Goal: Participate in discussion: Engage in conversation with other users on a specific topic

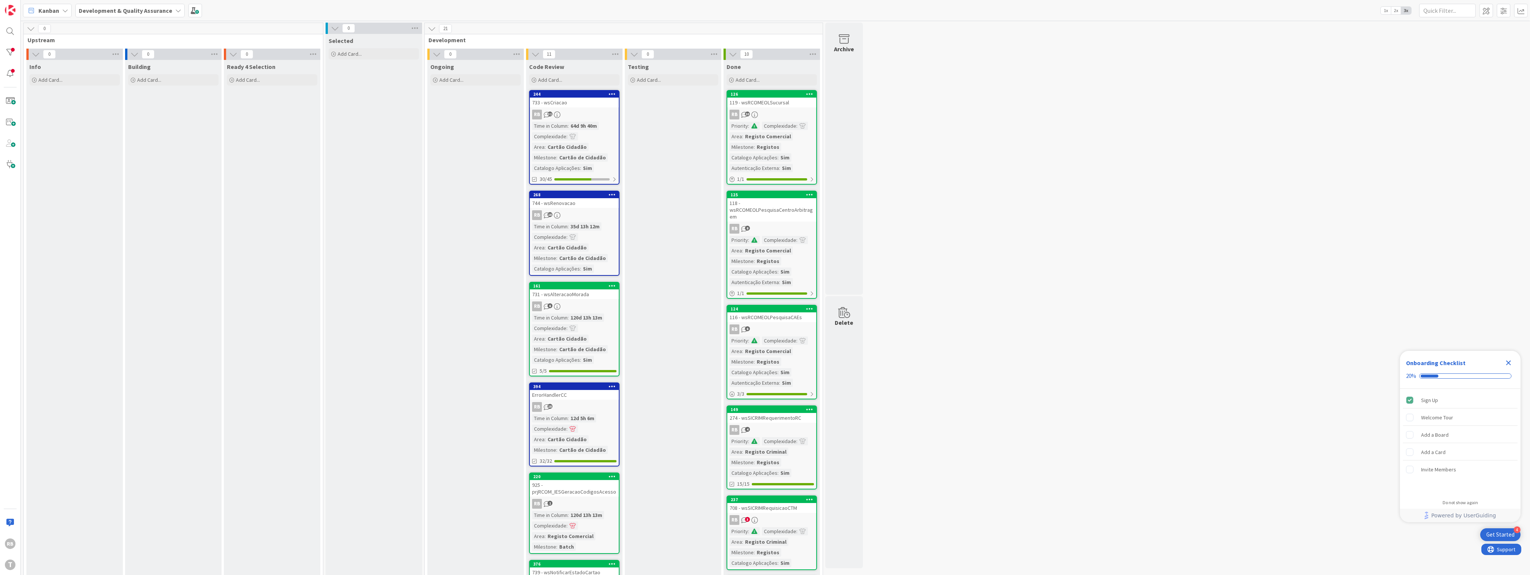
click at [688, 263] on div "Testing Add Card..." at bounding box center [673, 564] width 96 height 1008
click at [686, 212] on div "Testing Add Card..." at bounding box center [673, 564] width 96 height 1008
click at [12, 56] on div at bounding box center [10, 52] width 15 height 15
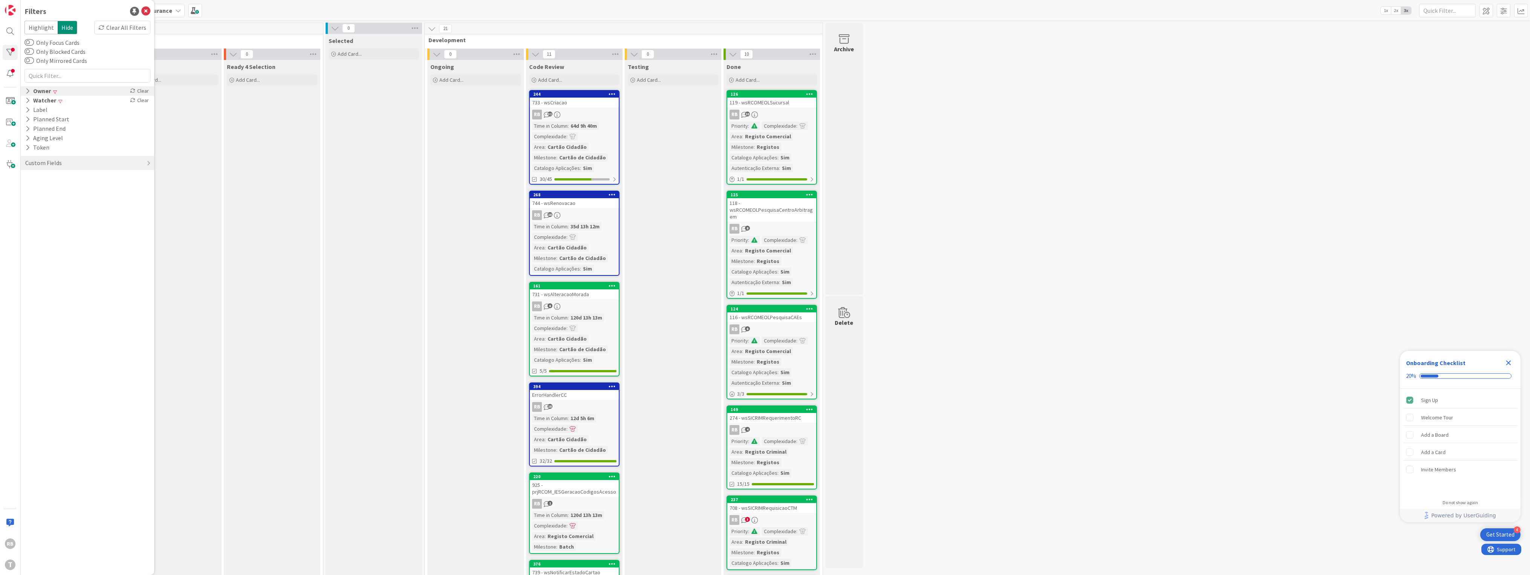
click at [31, 92] on div "Owner" at bounding box center [37, 90] width 27 height 9
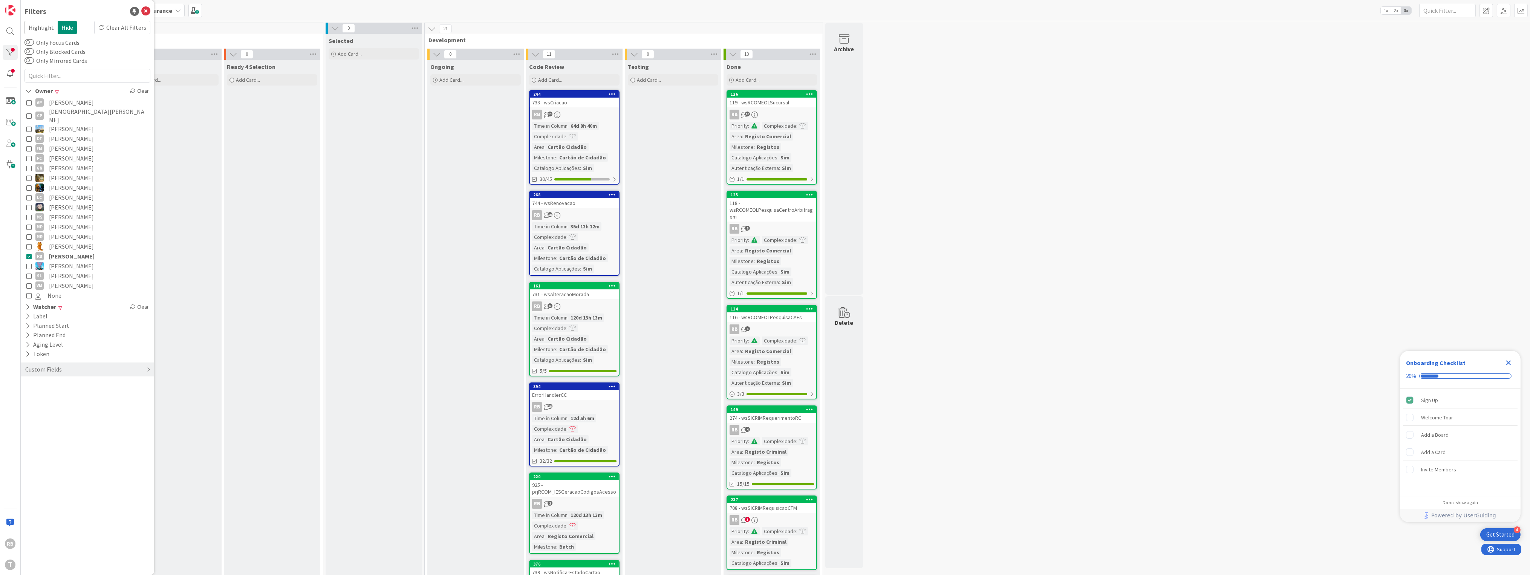
click at [31, 185] on icon at bounding box center [28, 187] width 5 height 5
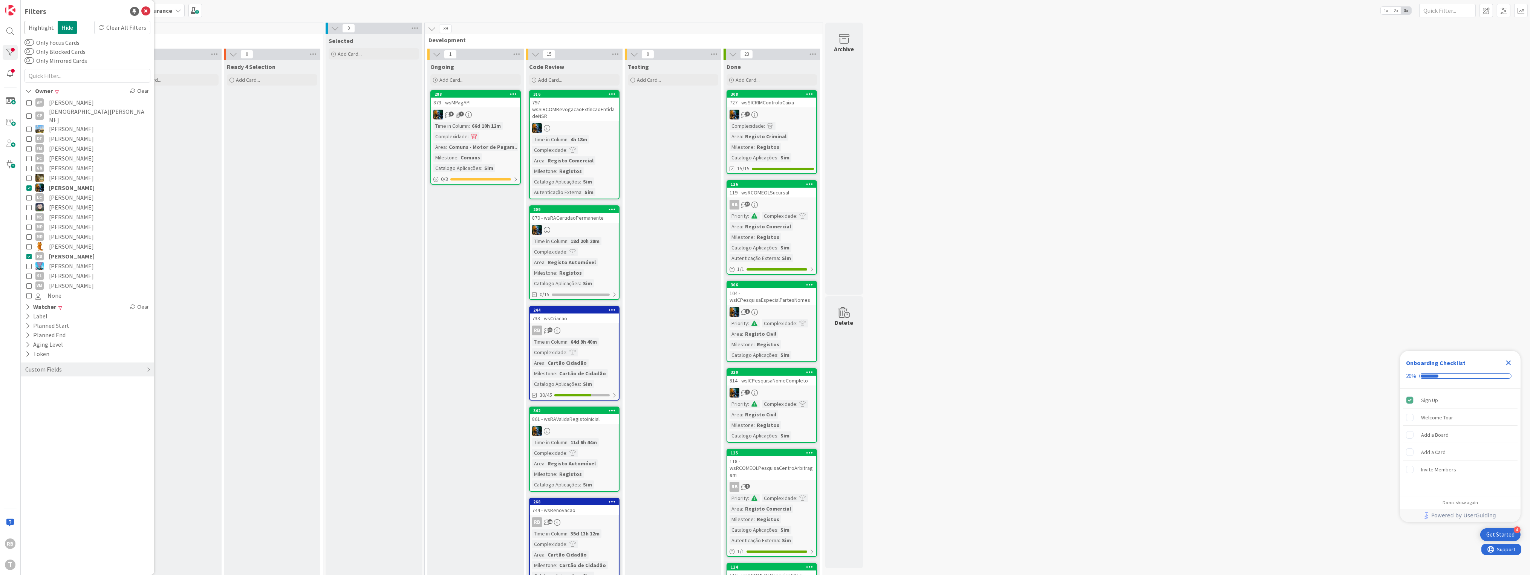
click at [464, 274] on div "Ongoing Add Card... 288 873 - wsMPagAPI 3 1 Time in [GEOGRAPHIC_DATA] : 66d 10h…" at bounding box center [475, 572] width 96 height 1024
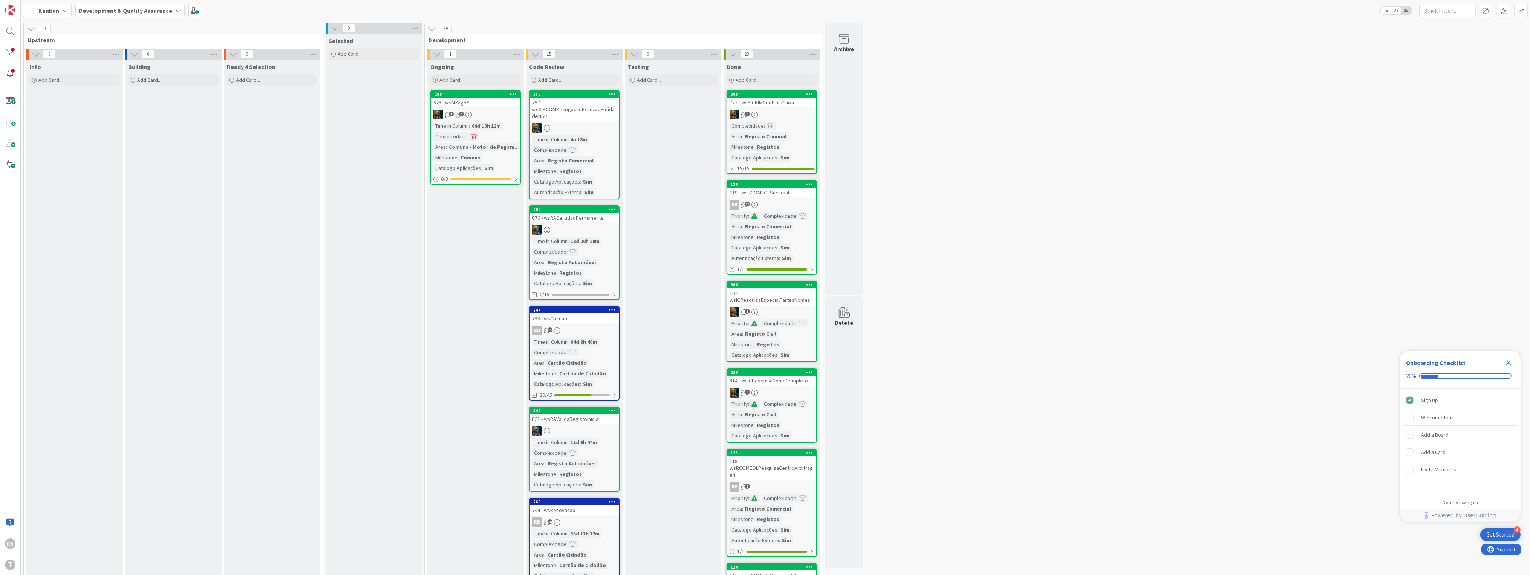
click at [264, 248] on div "Ready 4 Selection Add Card..." at bounding box center [272, 572] width 96 height 1024
click at [13, 51] on div at bounding box center [10, 52] width 15 height 15
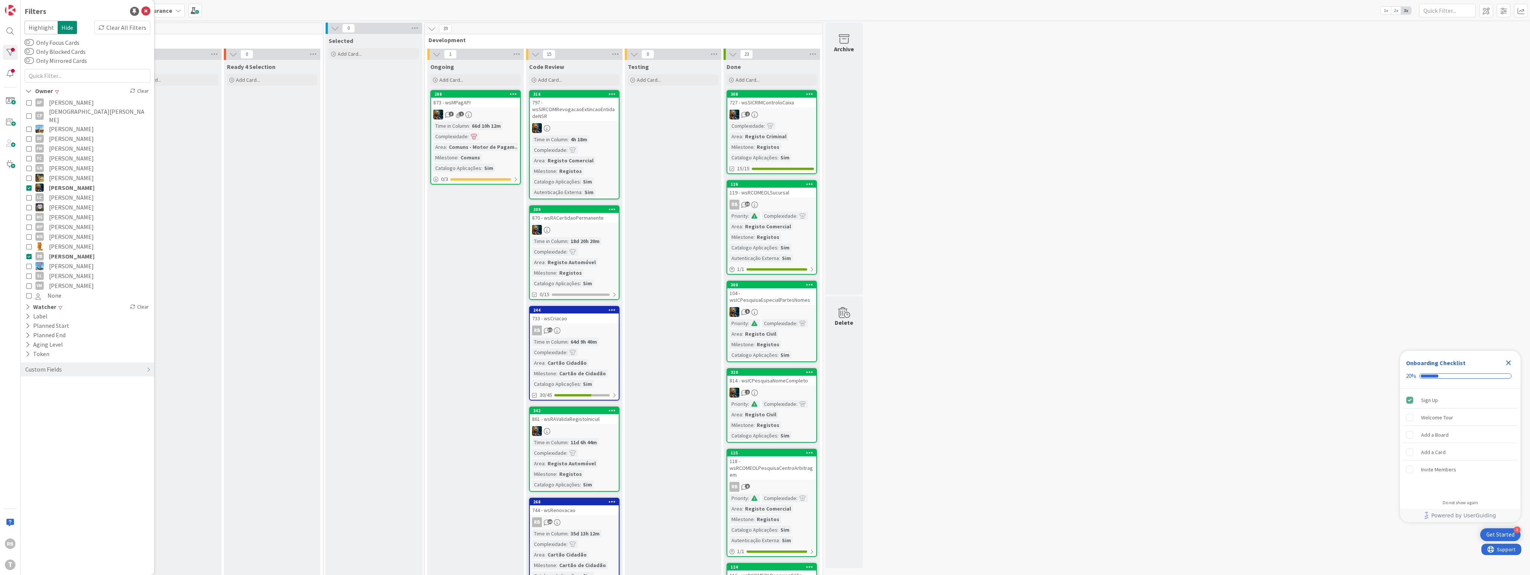
click at [28, 254] on icon at bounding box center [28, 256] width 5 height 5
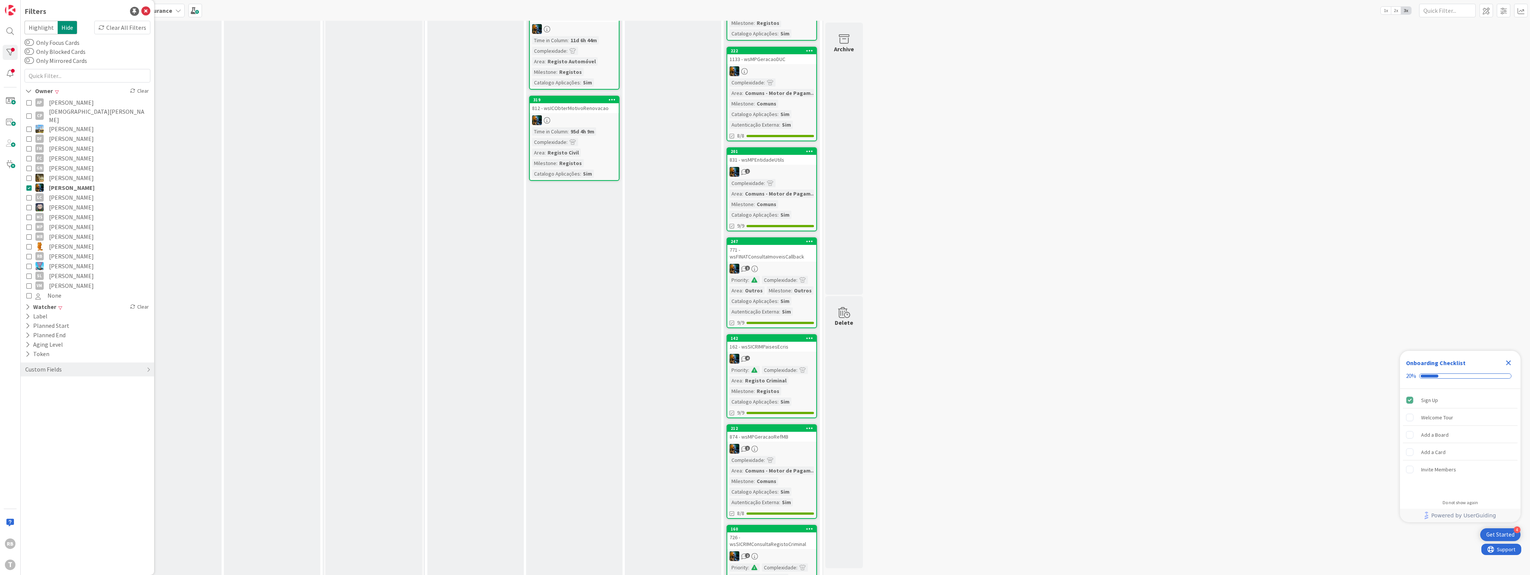
scroll to position [465, 0]
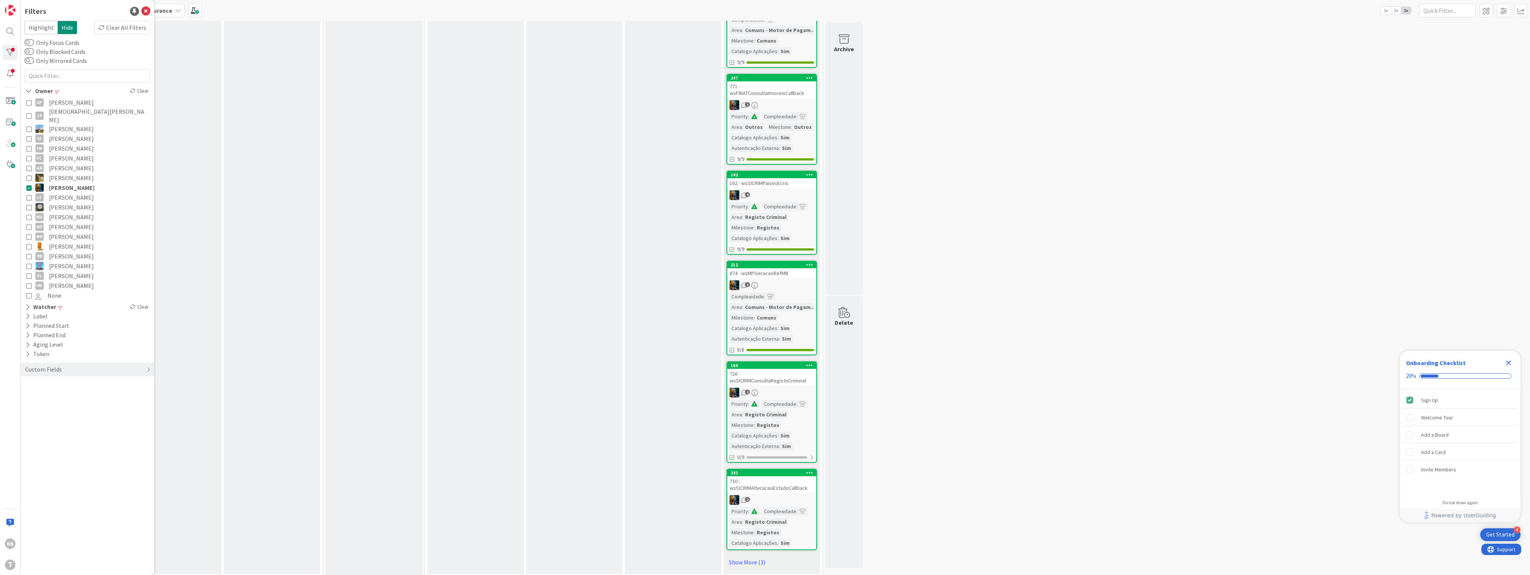
click at [30, 185] on icon at bounding box center [28, 187] width 5 height 5
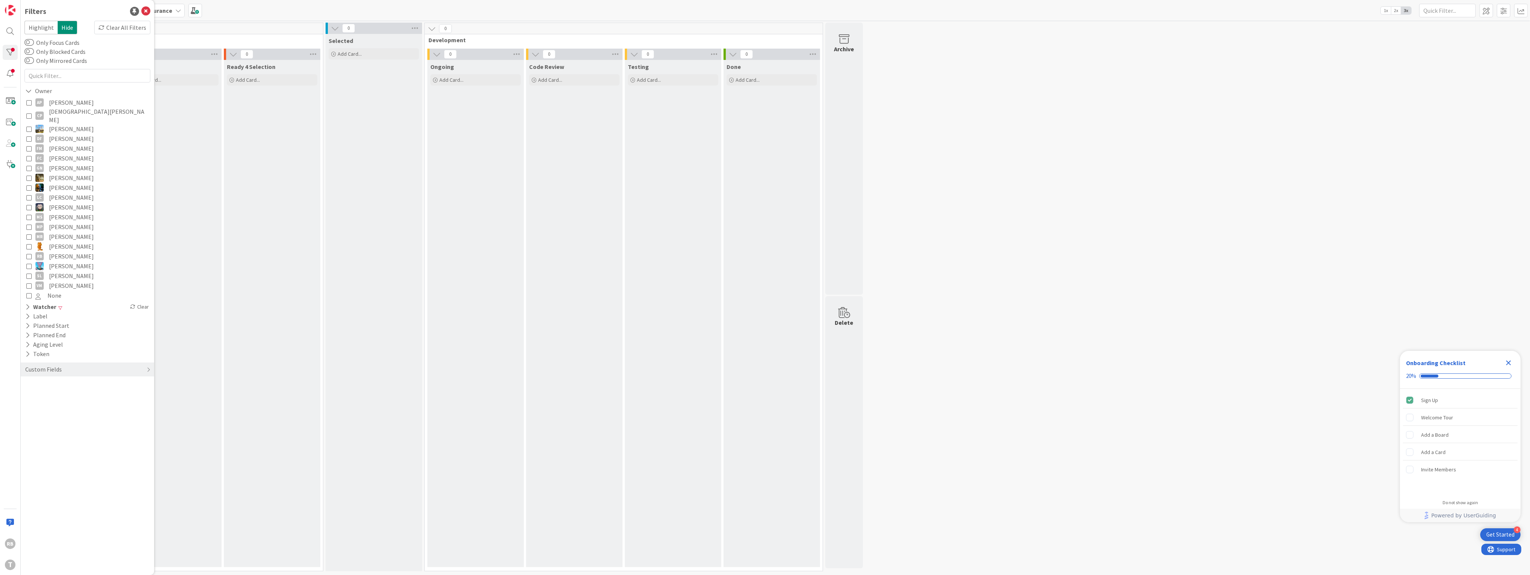
scroll to position [0, 0]
click at [9, 73] on div at bounding box center [10, 73] width 15 height 15
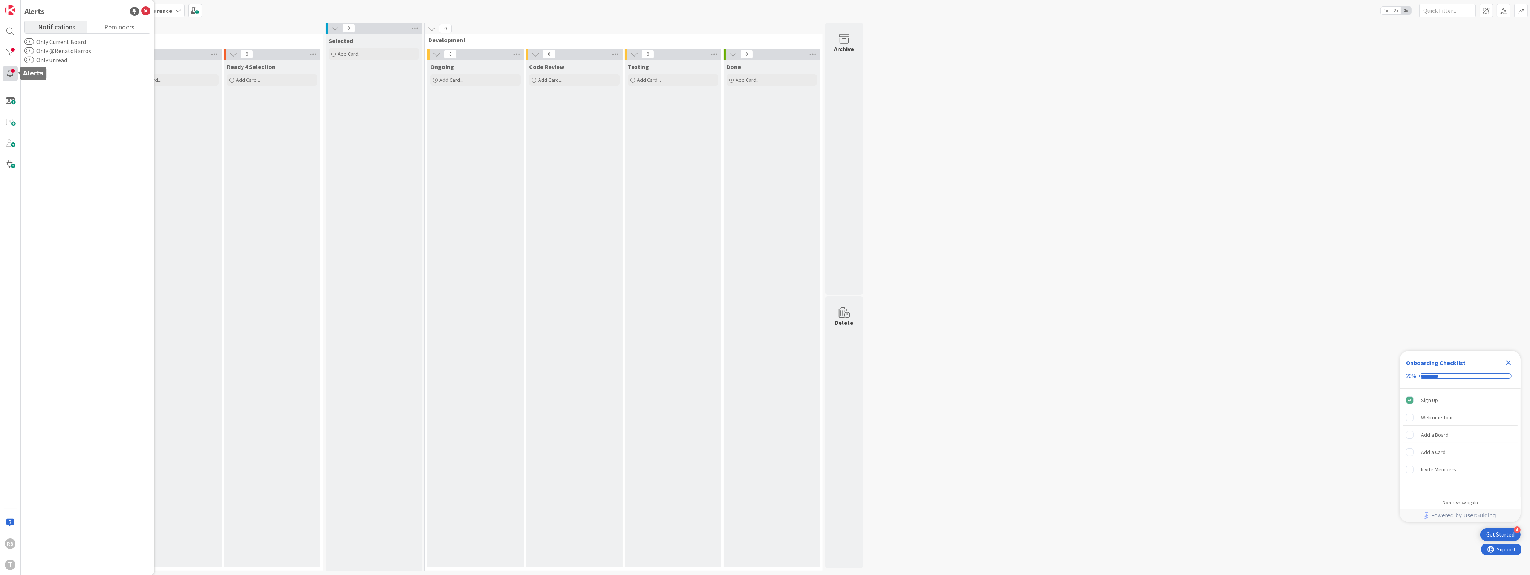
click at [9, 73] on div at bounding box center [10, 73] width 15 height 15
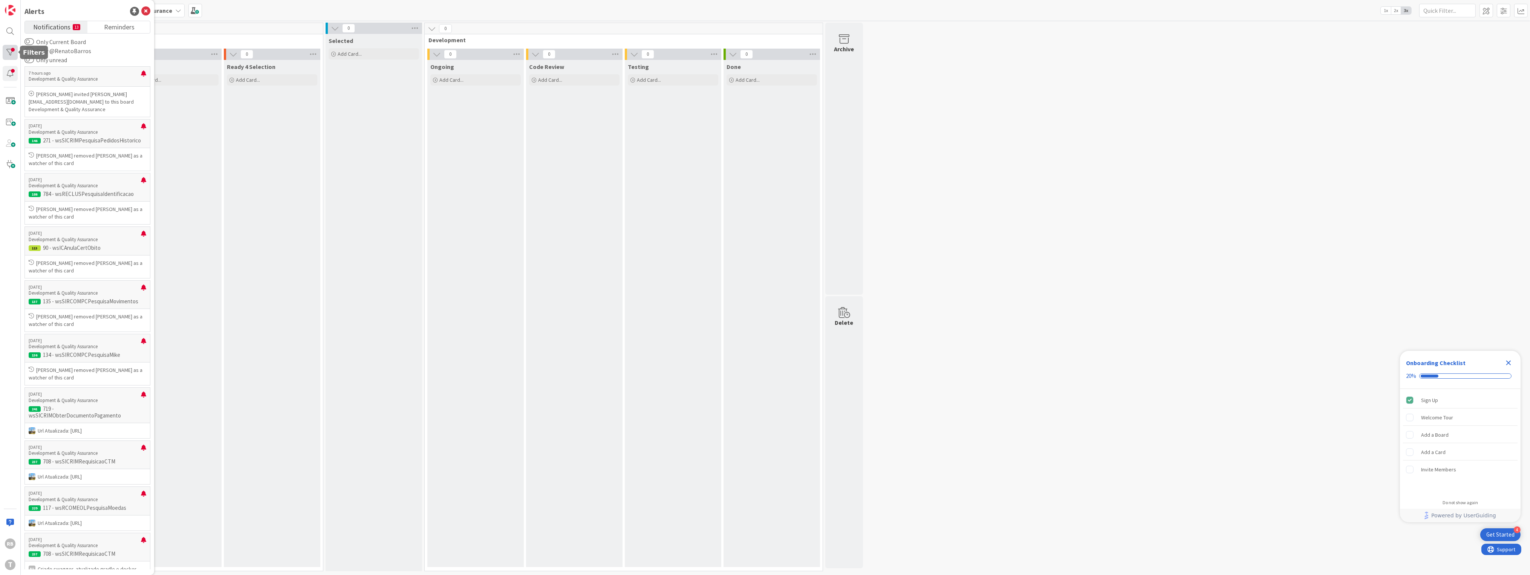
click at [8, 47] on div at bounding box center [10, 52] width 15 height 15
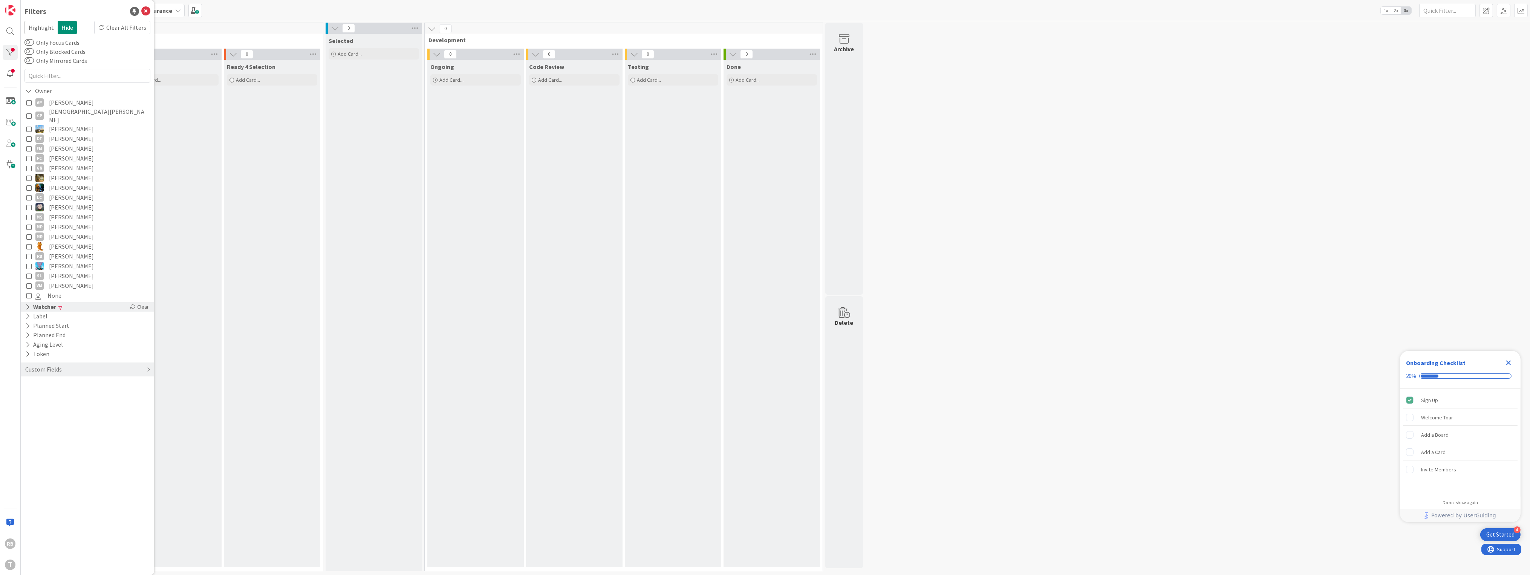
click at [26, 304] on icon at bounding box center [27, 307] width 5 height 6
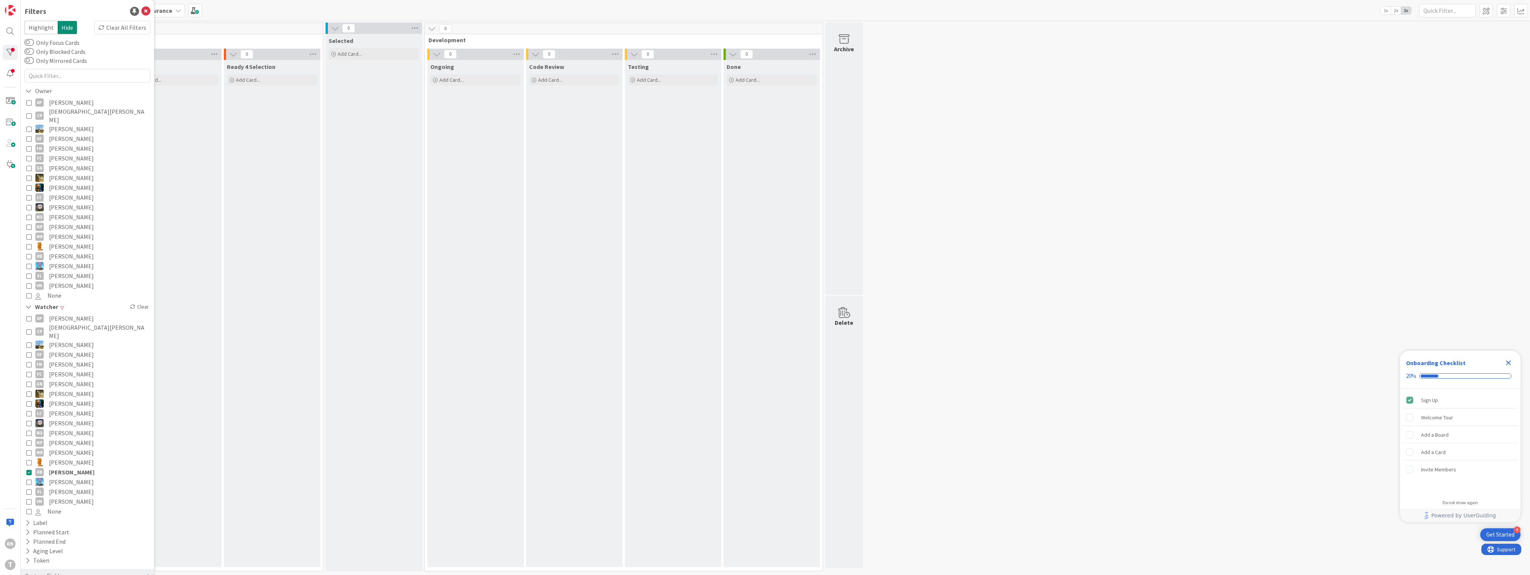
click at [28, 470] on icon at bounding box center [28, 472] width 5 height 5
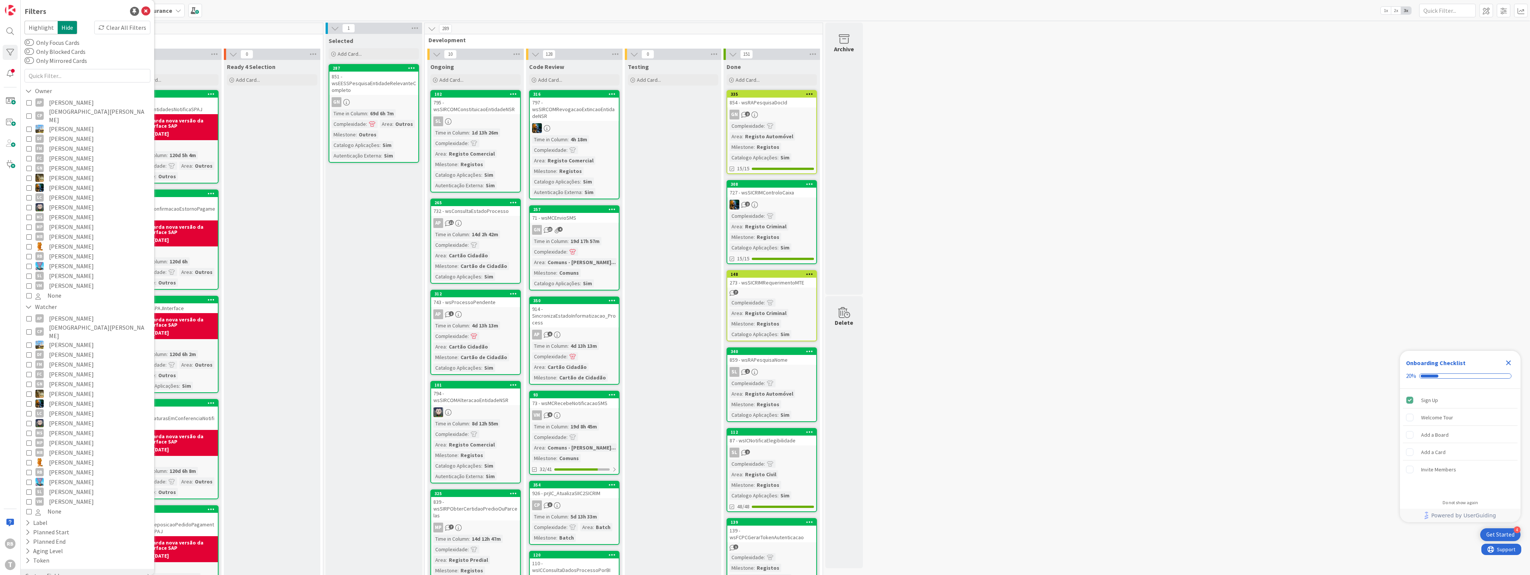
click at [390, 288] on div "Selected Add Card... 287 851 - wsEESSPesquisaEntidadeRelevanteCompleto GN Time …" at bounding box center [374, 575] width 96 height 1082
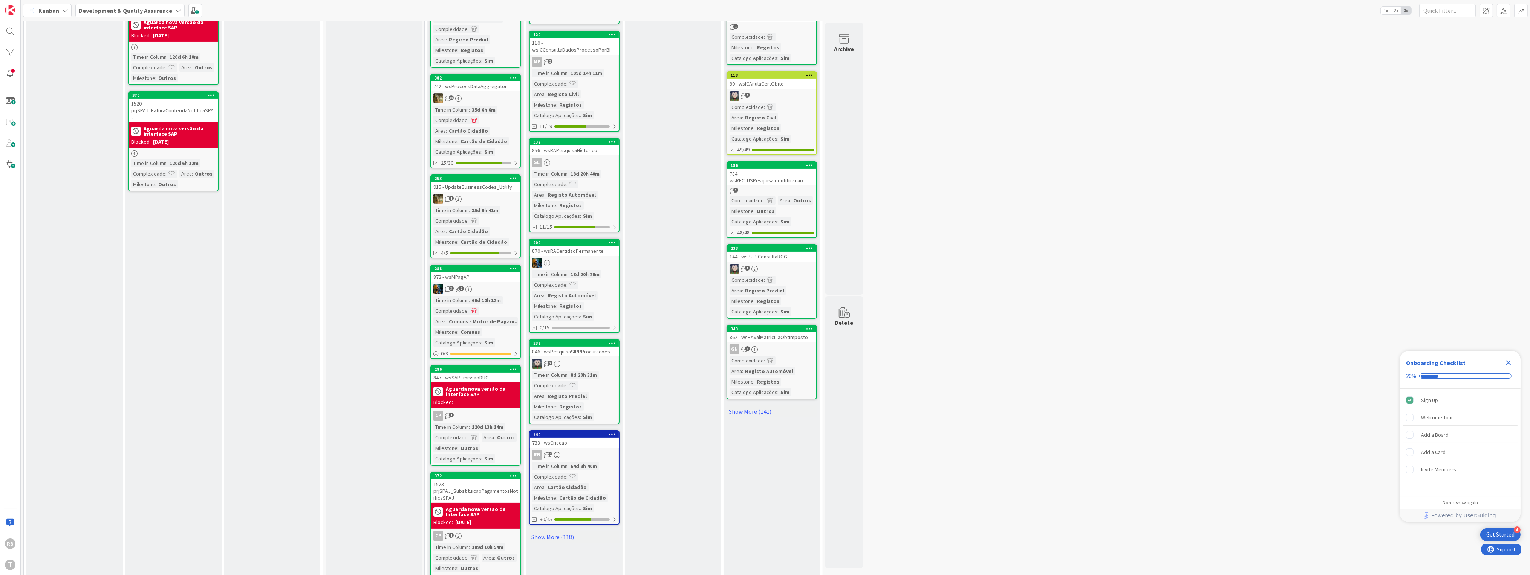
scroll to position [530, 0]
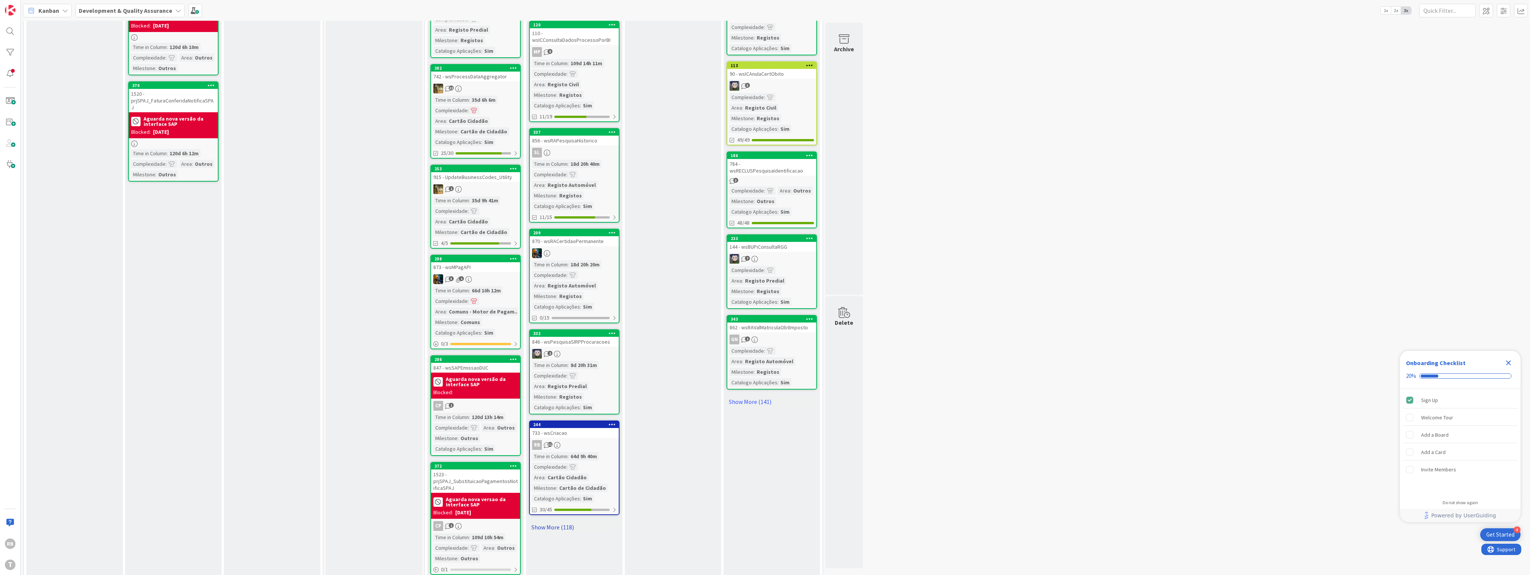
click at [559, 521] on link "Show More (118)" at bounding box center [574, 527] width 90 height 12
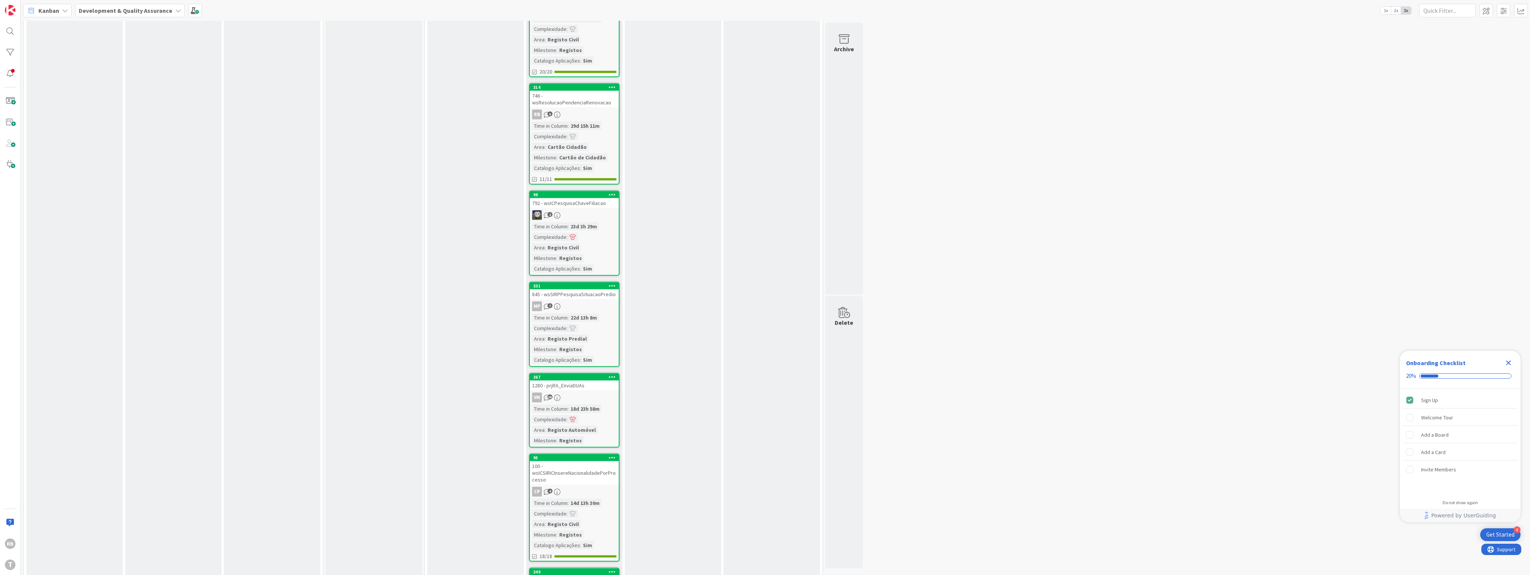
scroll to position [11418, 0]
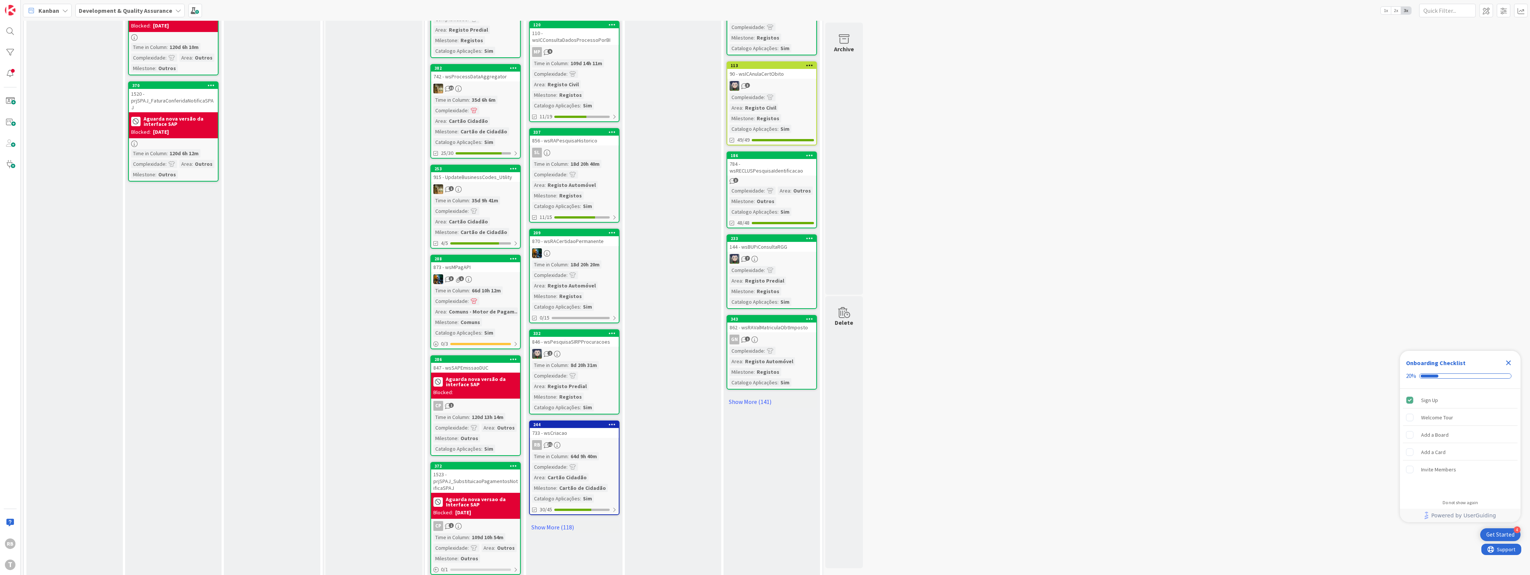
click at [556, 513] on div "Code Review Add Card... 316 797 - wsSIRCOMRevogacaoExtincaoEntidadeNSR Time in …" at bounding box center [574, 55] width 96 height 1051
click at [562, 521] on link "Show More (118)" at bounding box center [574, 527] width 90 height 12
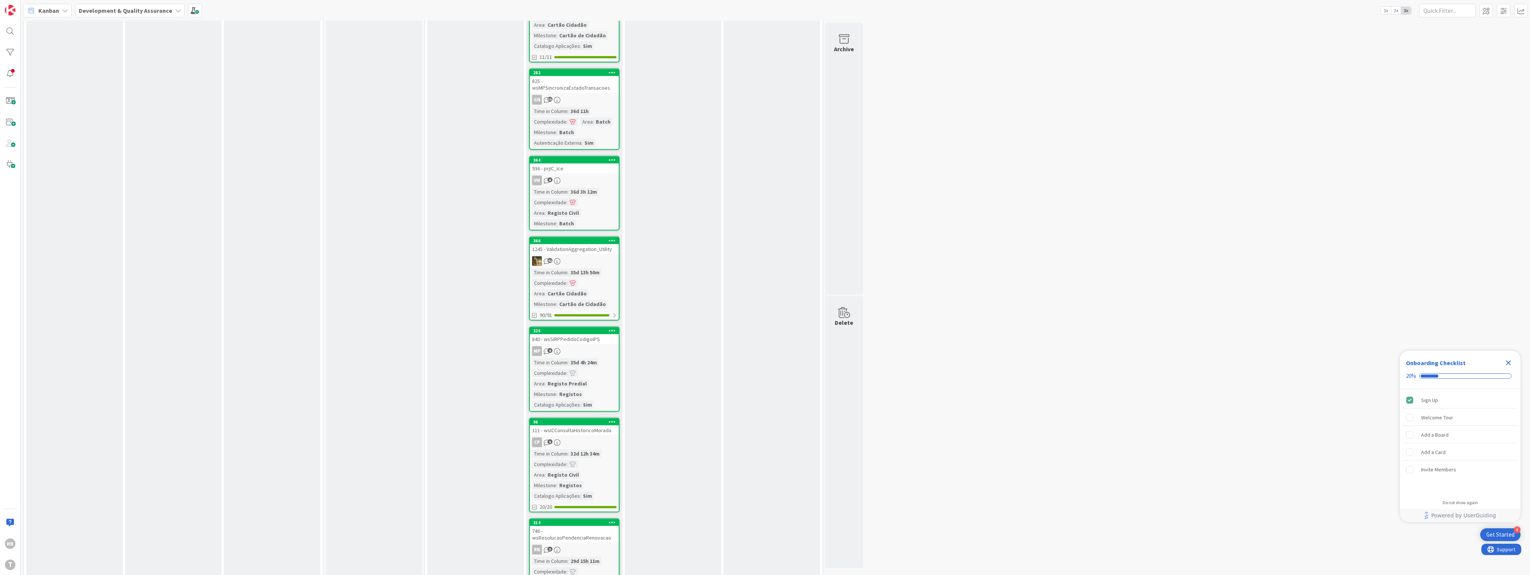
scroll to position [10815, 0]
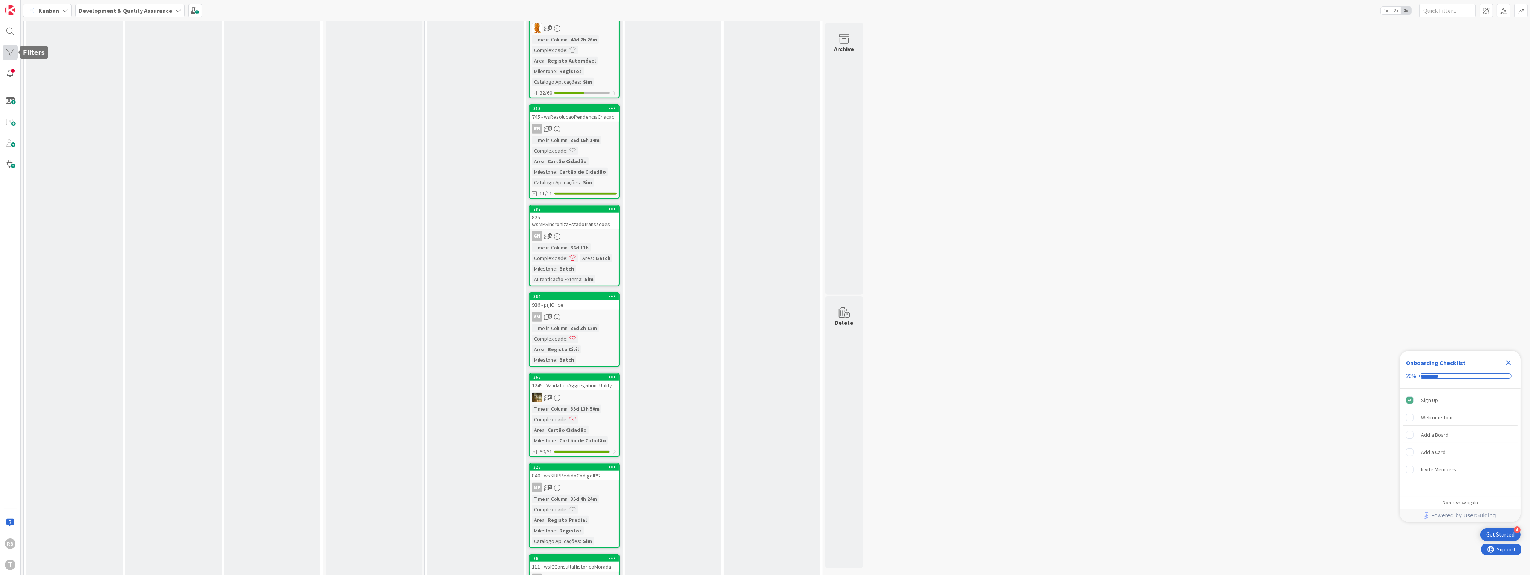
click at [12, 55] on div at bounding box center [10, 52] width 15 height 15
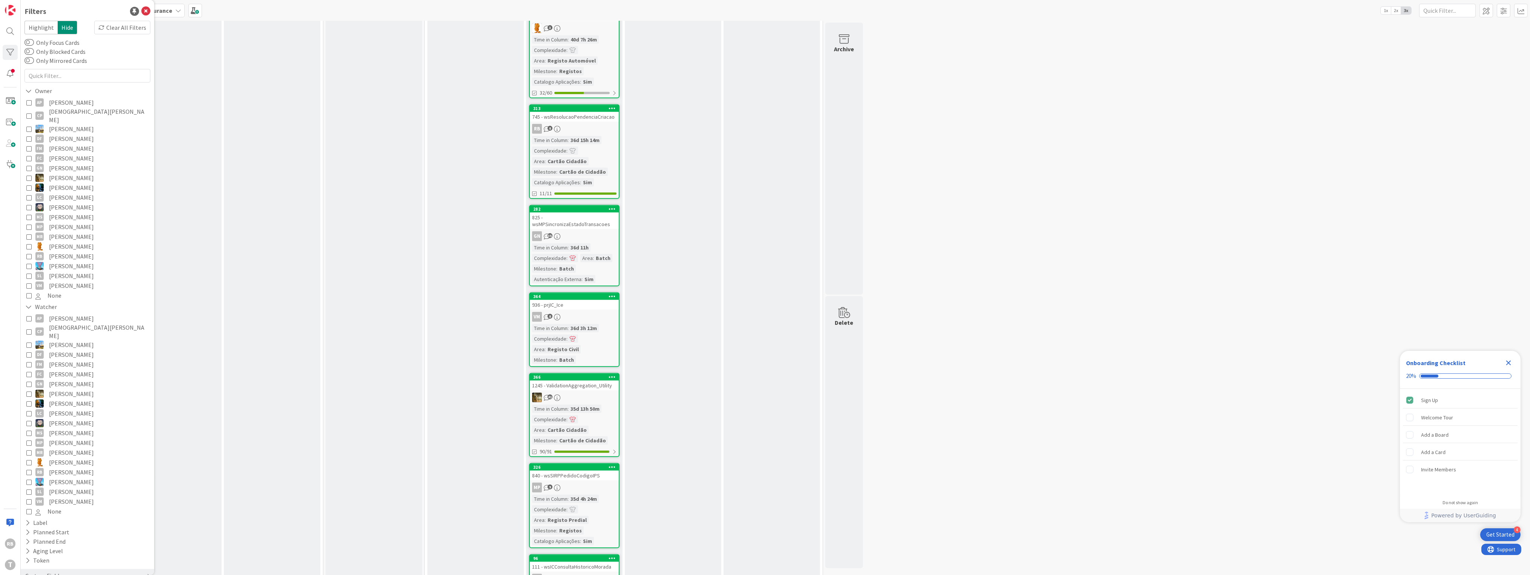
click at [30, 174] on button "[PERSON_NAME]" at bounding box center [87, 178] width 122 height 10
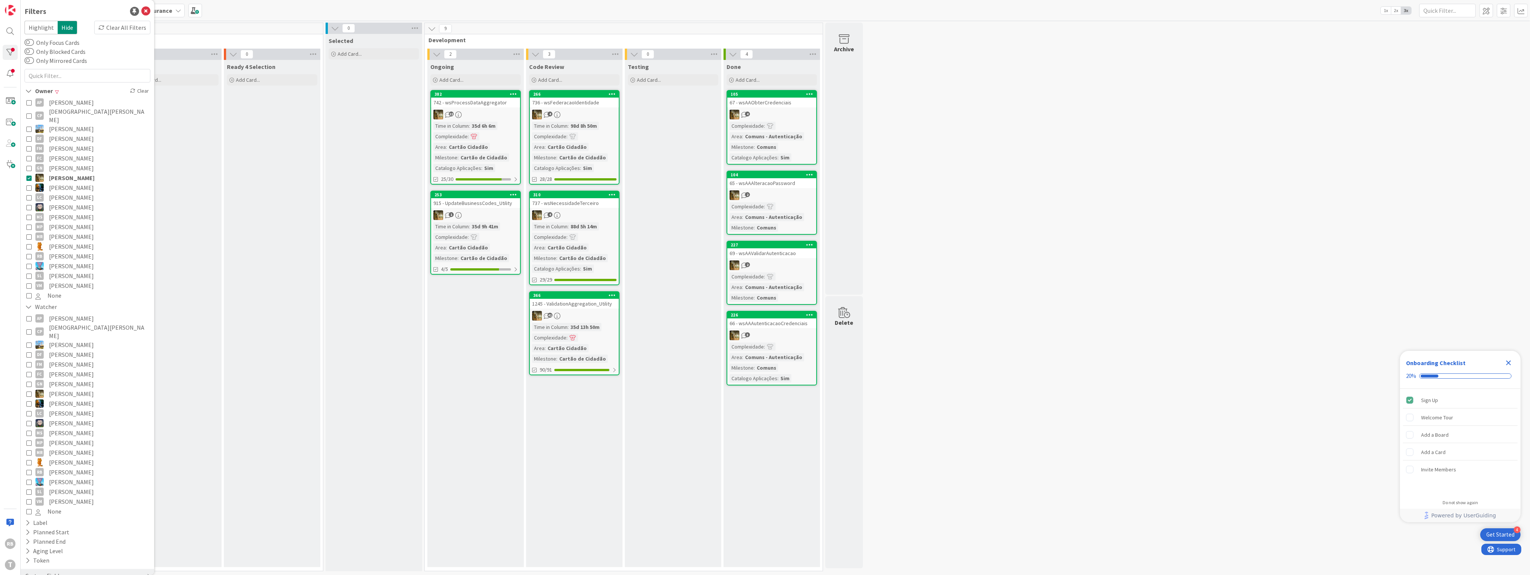
scroll to position [0, 0]
click at [582, 208] on div "310 737 - wsNecessidadeTerceiro 4 Time in Column : 88d 5h 14m Complexidade : Ar…" at bounding box center [574, 238] width 90 height 95
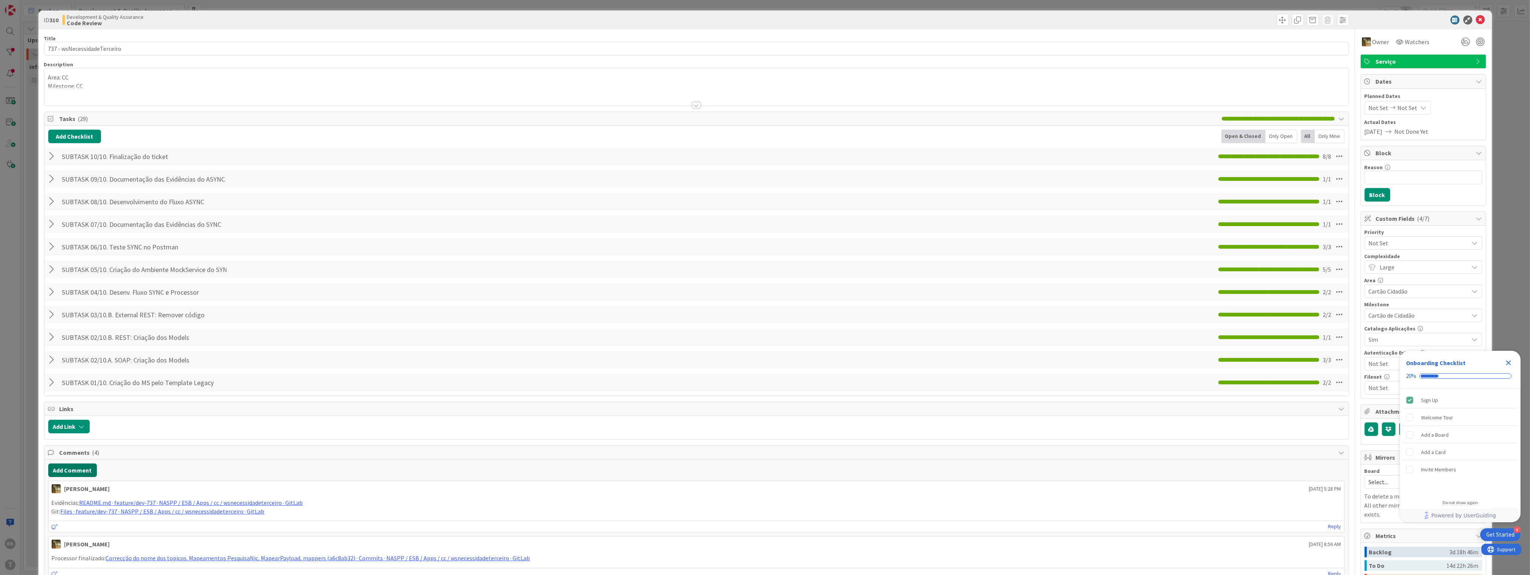
click at [69, 472] on button "Add Comment" at bounding box center [72, 471] width 49 height 14
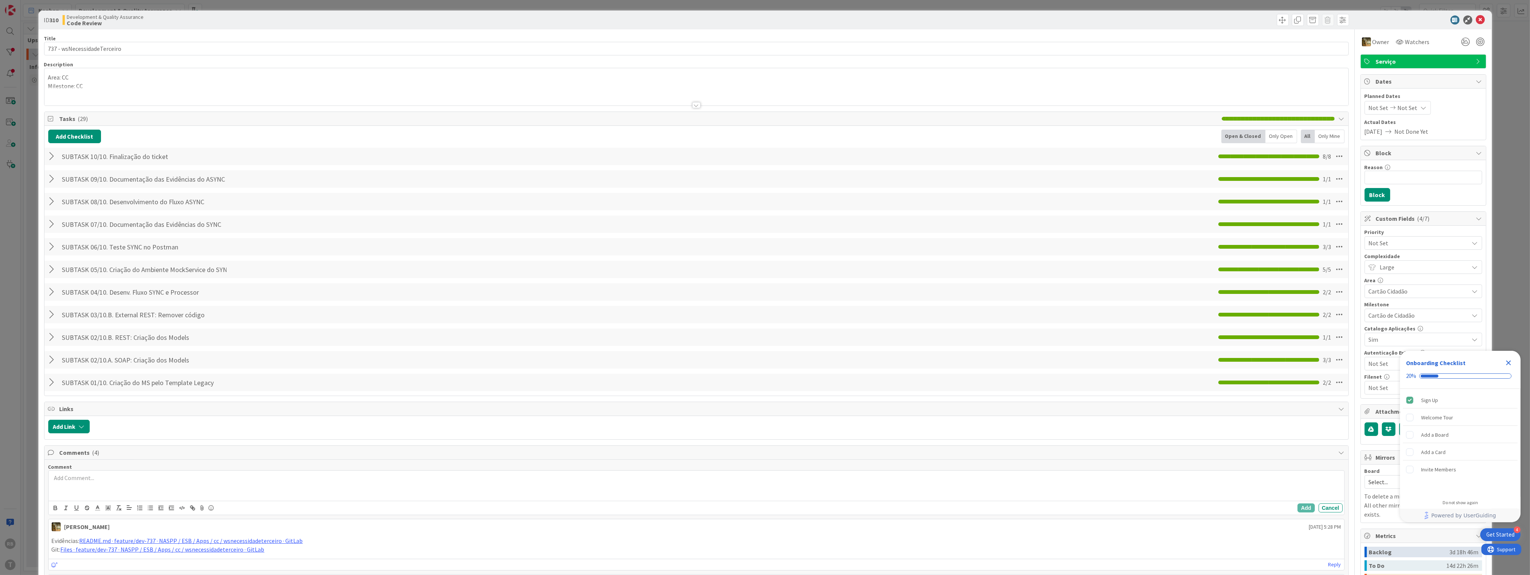
click at [89, 486] on div at bounding box center [697, 486] width 1296 height 30
click at [112, 511] on span at bounding box center [108, 508] width 11 height 10
click at [112, 527] on span at bounding box center [109, 525] width 6 height 6
click at [97, 505] on icon at bounding box center [97, 508] width 7 height 7
click at [137, 518] on span at bounding box center [136, 518] width 6 height 6
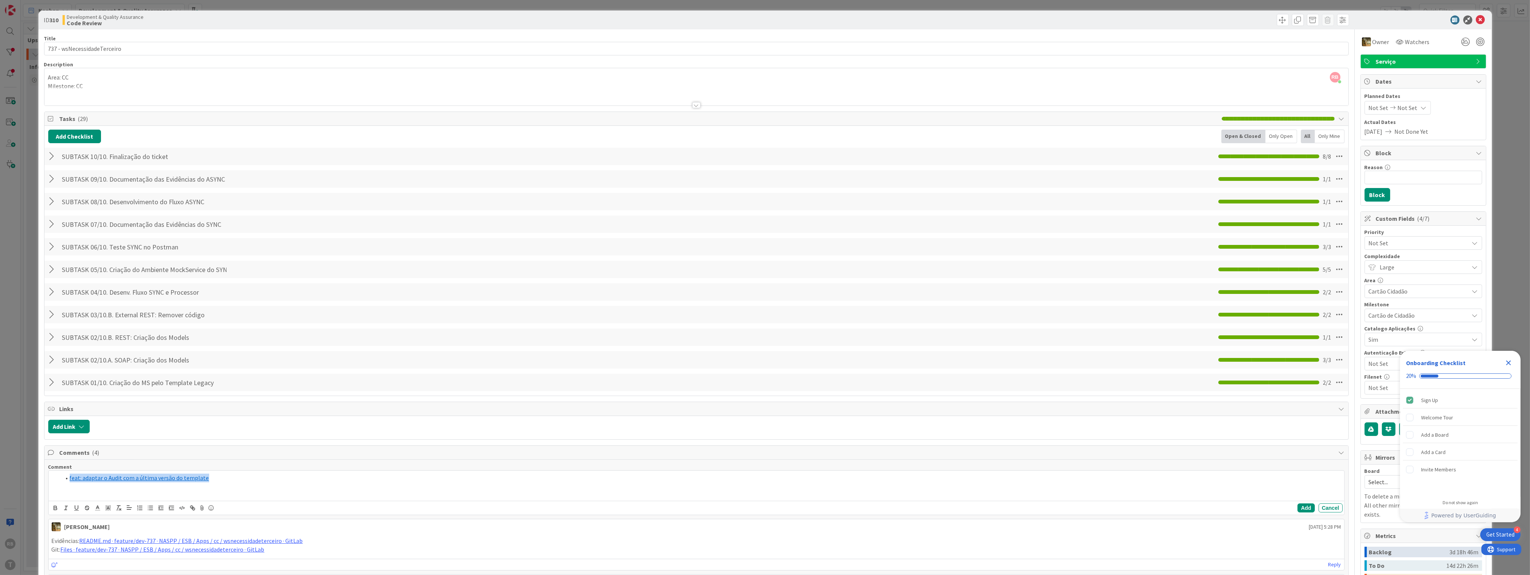
click at [227, 486] on div "feat: adaptar o Audit com a última versão do template" at bounding box center [697, 486] width 1296 height 30
click at [1298, 507] on button "Add" at bounding box center [1306, 507] width 17 height 9
